Goal: Task Accomplishment & Management: Manage account settings

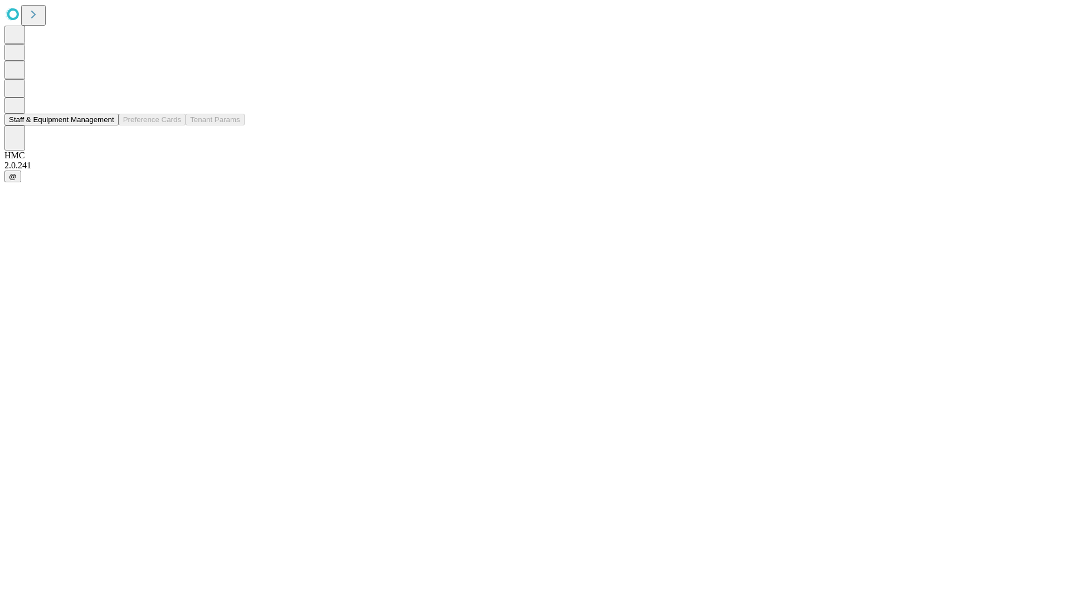
click at [104, 125] on button "Staff & Equipment Management" at bounding box center [61, 120] width 114 height 12
click at [106, 125] on button "Staff & Equipment Management" at bounding box center [61, 120] width 114 height 12
